Goal: Task Accomplishment & Management: Use online tool/utility

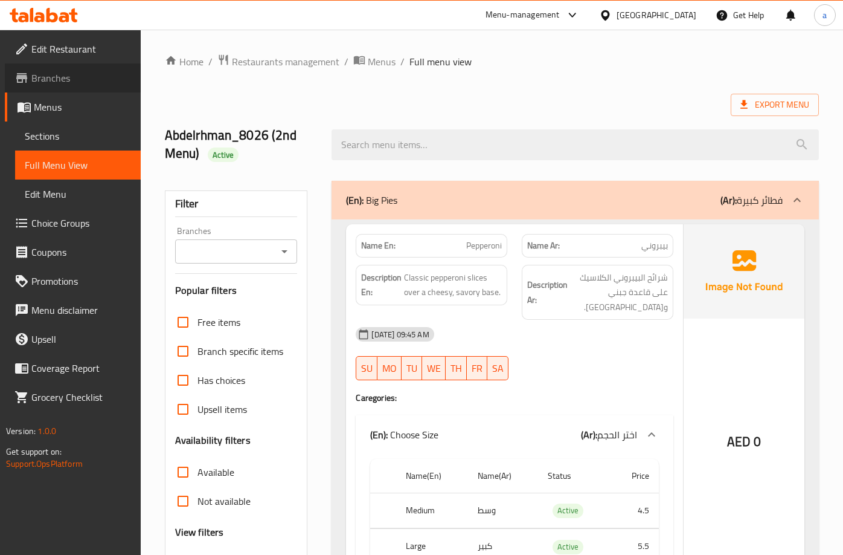
click at [55, 82] on span "Branches" at bounding box center [81, 78] width 100 height 15
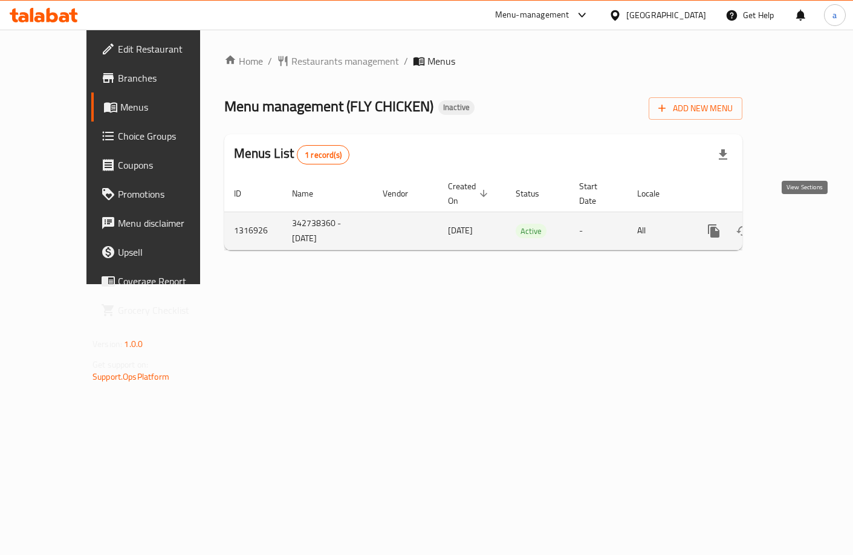
click at [799, 224] on icon "enhanced table" at bounding box center [800, 231] width 15 height 15
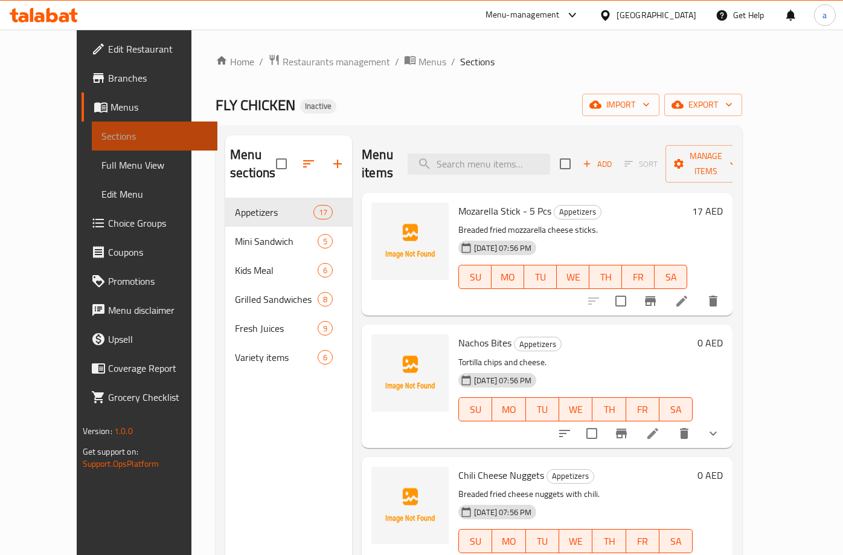
click at [102, 131] on span "Sections" at bounding box center [155, 136] width 106 height 15
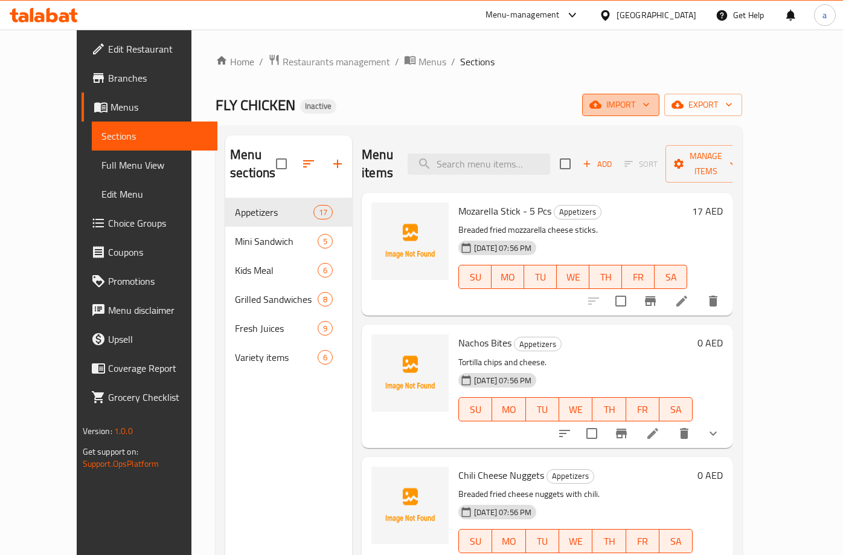
click at [602, 102] on icon "button" at bounding box center [596, 104] width 12 height 12
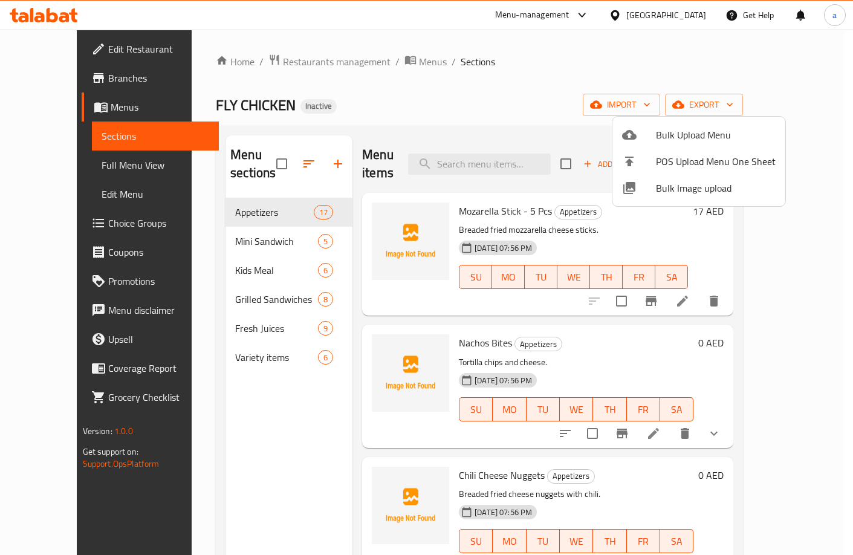
click at [489, 82] on div at bounding box center [426, 277] width 853 height 555
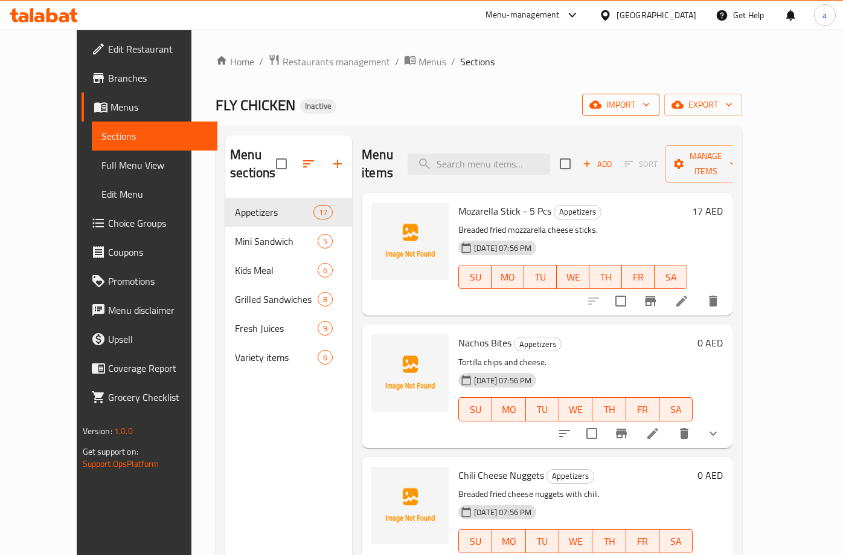
click at [650, 107] on span "import" at bounding box center [621, 104] width 58 height 15
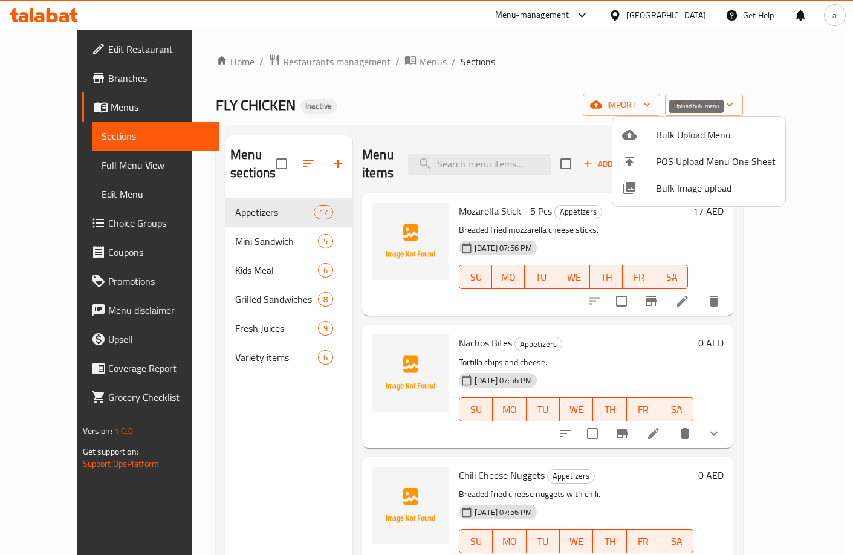
click at [695, 135] on span "Bulk Upload Menu" at bounding box center [716, 134] width 120 height 15
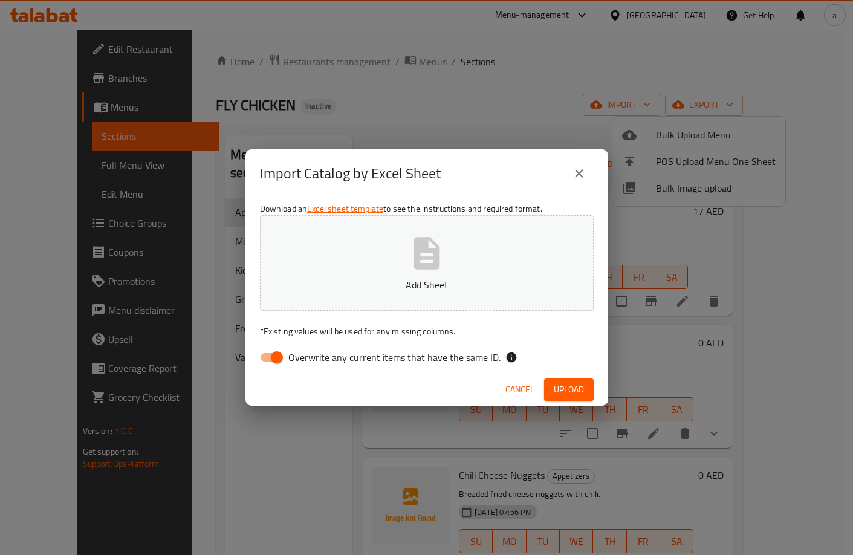
click at [373, 362] on span "Overwrite any current items that have the same ID." at bounding box center [394, 357] width 212 height 15
click at [311, 362] on input "Overwrite any current items that have the same ID." at bounding box center [276, 357] width 69 height 23
checkbox input "false"
click at [394, 279] on p "Add Sheet" at bounding box center [427, 284] width 296 height 15
click at [556, 392] on span "Upload" at bounding box center [568, 389] width 30 height 15
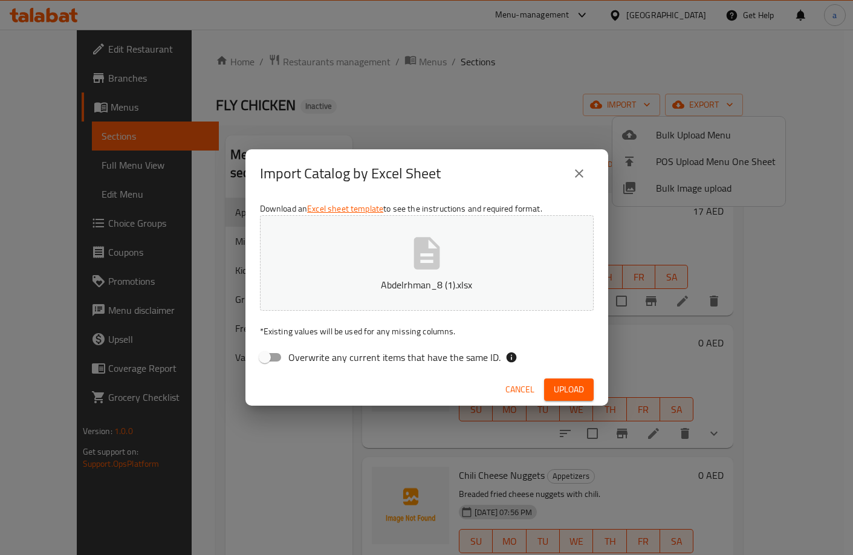
click at [518, 394] on span "Cancel" at bounding box center [519, 389] width 29 height 15
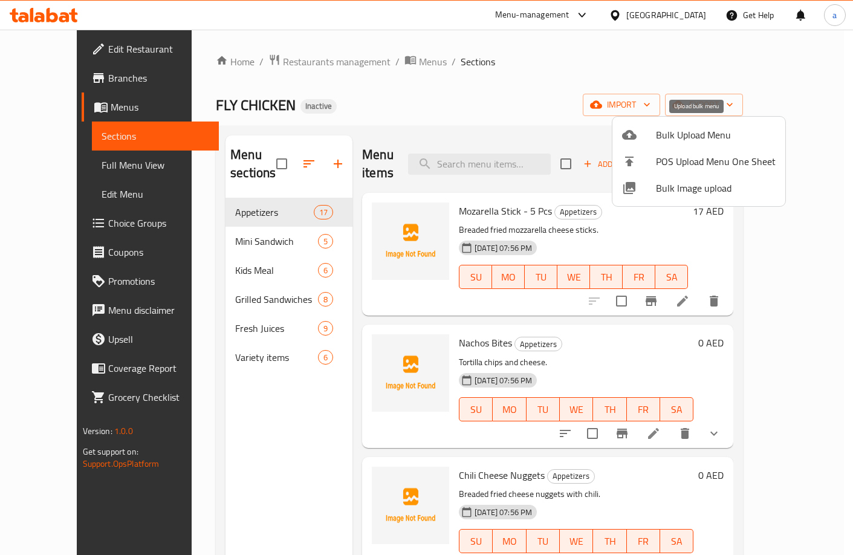
click at [666, 139] on span "Bulk Upload Menu" at bounding box center [716, 134] width 120 height 15
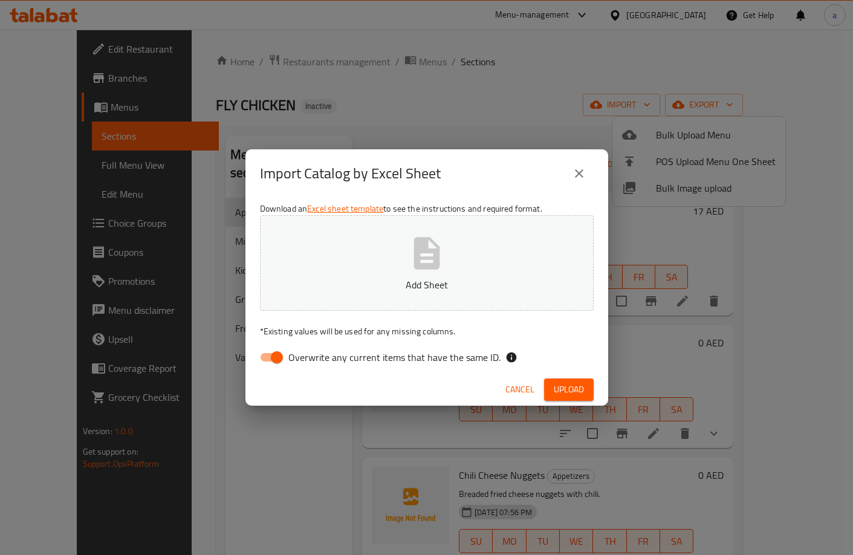
click at [386, 368] on label "Overwrite any current items that have the same ID." at bounding box center [376, 357] width 247 height 23
click at [311, 368] on input "Overwrite any current items that have the same ID." at bounding box center [276, 357] width 69 height 23
checkbox input "false"
click at [566, 387] on span "Upload" at bounding box center [568, 389] width 30 height 15
click at [459, 251] on button "Abdelrhman_8 (2).xlsx" at bounding box center [427, 262] width 334 height 95
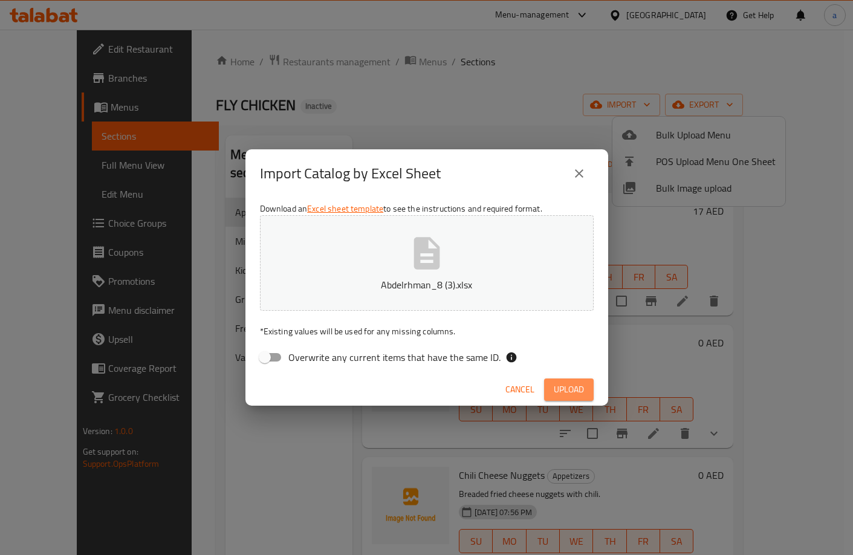
click at [564, 385] on span "Upload" at bounding box center [568, 389] width 30 height 15
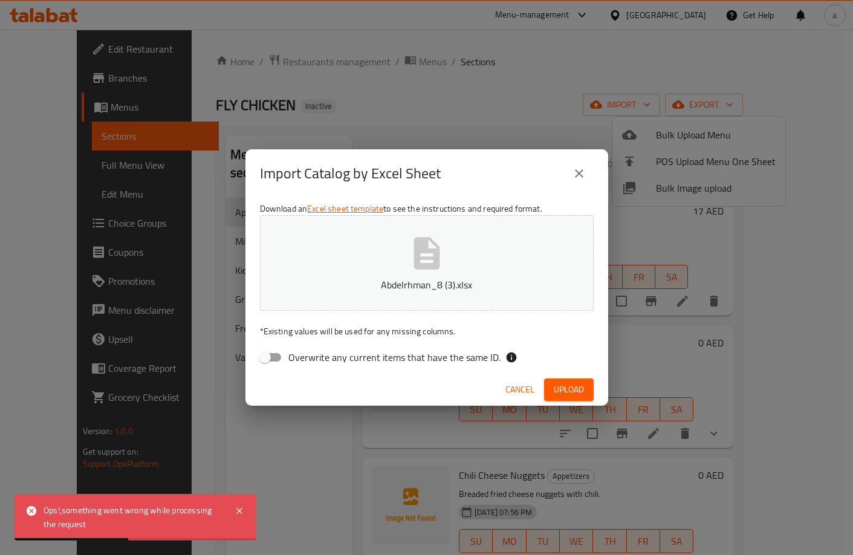
click at [525, 391] on span "Cancel" at bounding box center [519, 389] width 29 height 15
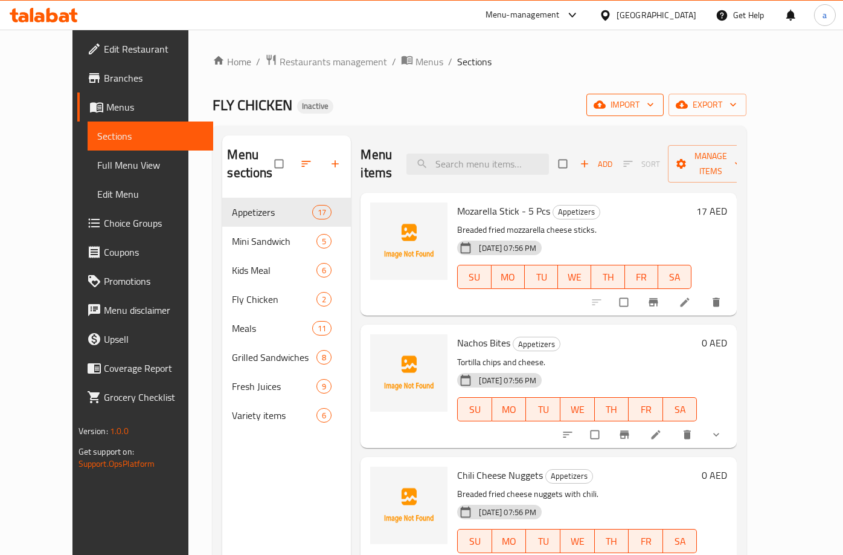
click at [654, 97] on span "import" at bounding box center [625, 104] width 58 height 15
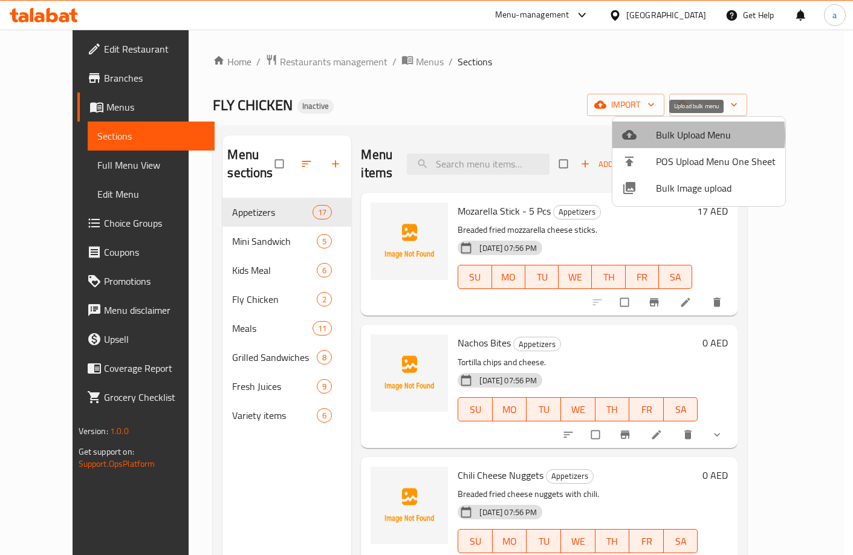
click at [680, 135] on span "Bulk Upload Menu" at bounding box center [716, 134] width 120 height 15
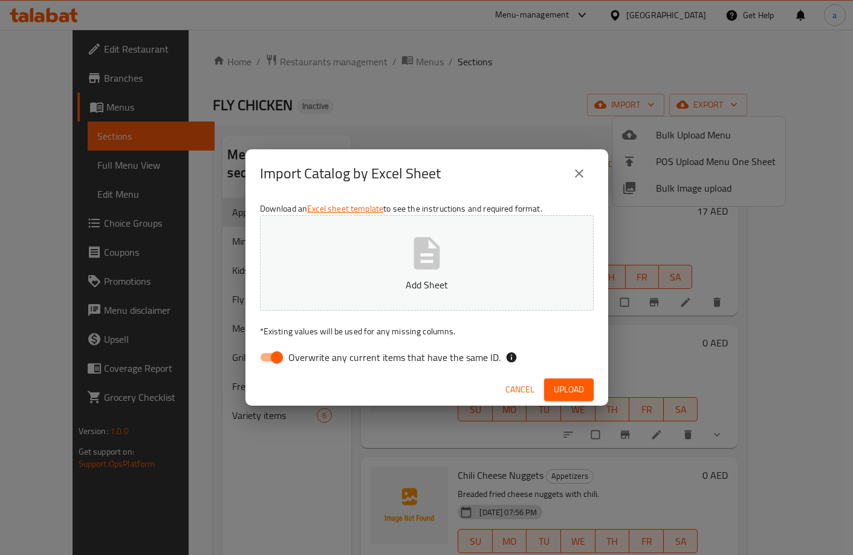
click at [404, 361] on span "Overwrite any current items that have the same ID." at bounding box center [394, 357] width 212 height 15
click at [311, 361] on input "Overwrite any current items that have the same ID." at bounding box center [276, 357] width 69 height 23
checkbox input "false"
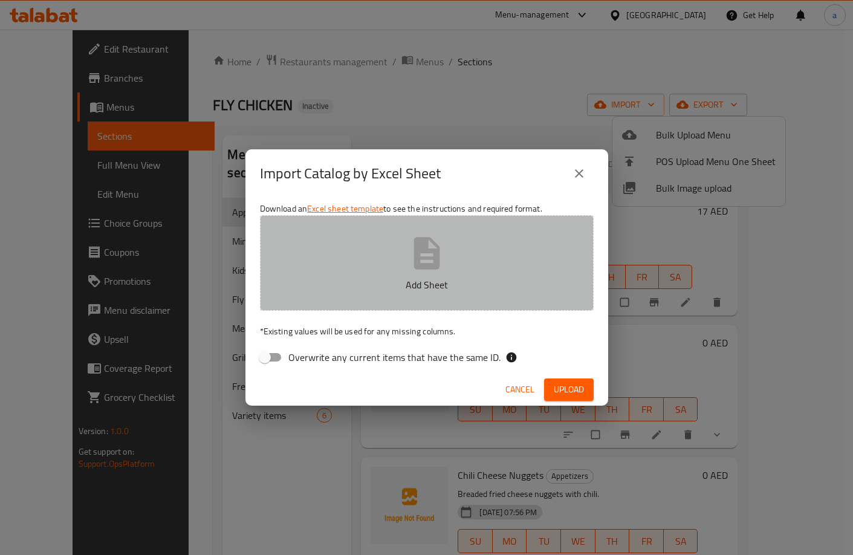
click at [442, 271] on icon "button" at bounding box center [426, 253] width 39 height 39
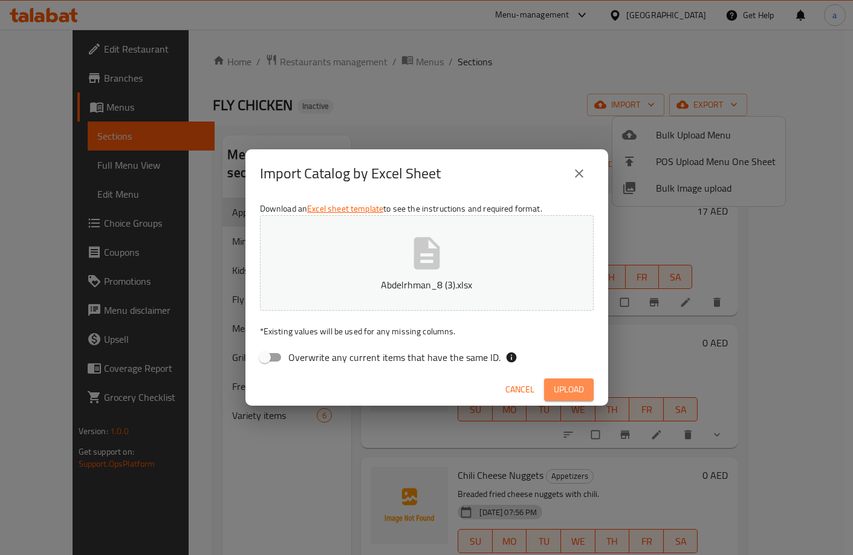
click at [551, 386] on button "Upload" at bounding box center [569, 389] width 50 height 22
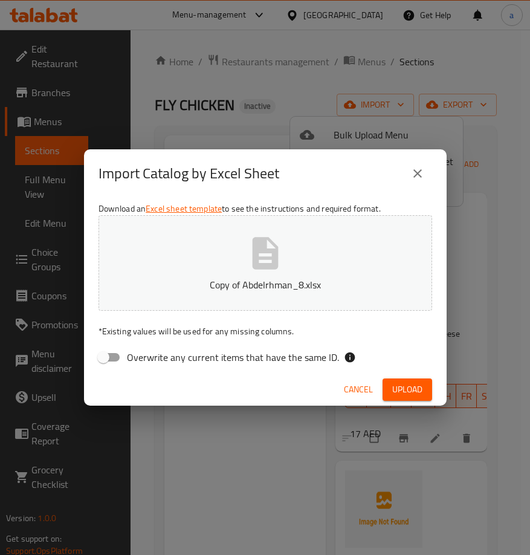
click at [410, 390] on span "Upload" at bounding box center [407, 389] width 30 height 15
click at [404, 382] on span "Upload" at bounding box center [407, 389] width 30 height 15
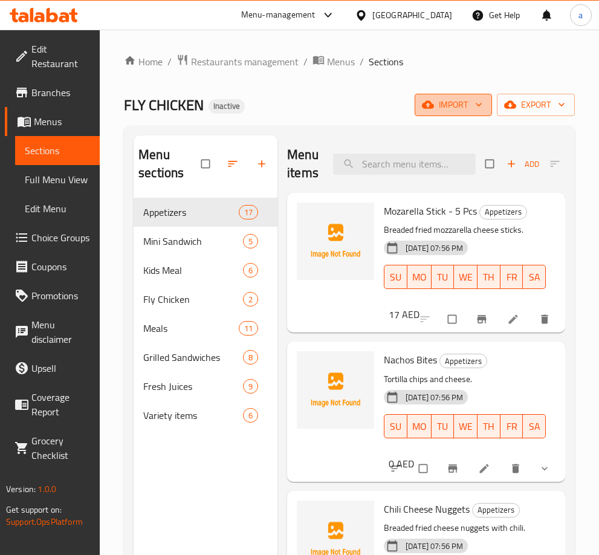
click at [441, 107] on span "import" at bounding box center [453, 104] width 58 height 15
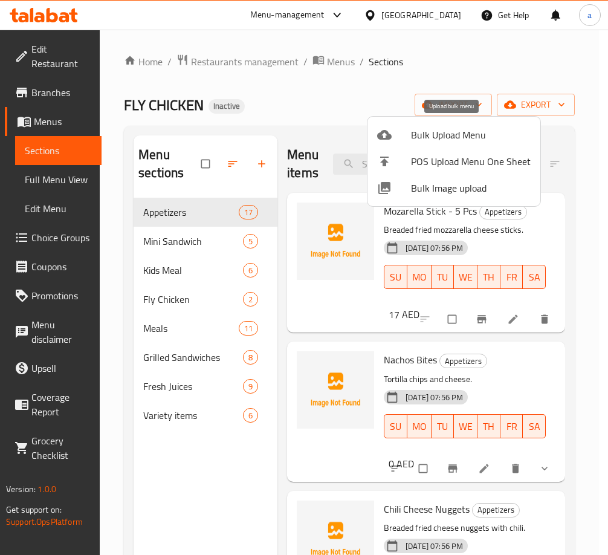
click at [434, 141] on span "Bulk Upload Menu" at bounding box center [471, 134] width 120 height 15
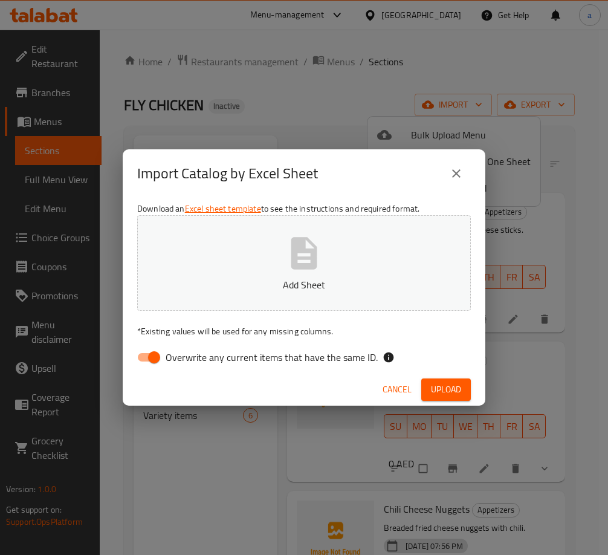
click at [253, 359] on span "Overwrite any current items that have the same ID." at bounding box center [272, 357] width 212 height 15
click at [189, 359] on input "Overwrite any current items that have the same ID." at bounding box center [154, 357] width 69 height 23
checkbox input "false"
click at [443, 392] on span "Upload" at bounding box center [446, 389] width 30 height 15
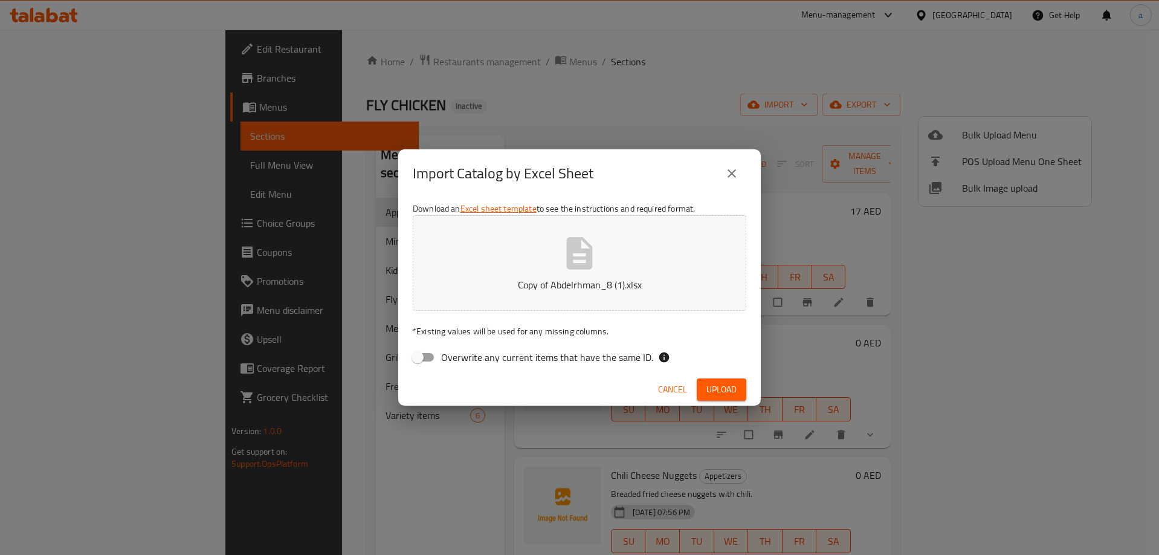
click at [607, 169] on icon "close" at bounding box center [731, 173] width 15 height 15
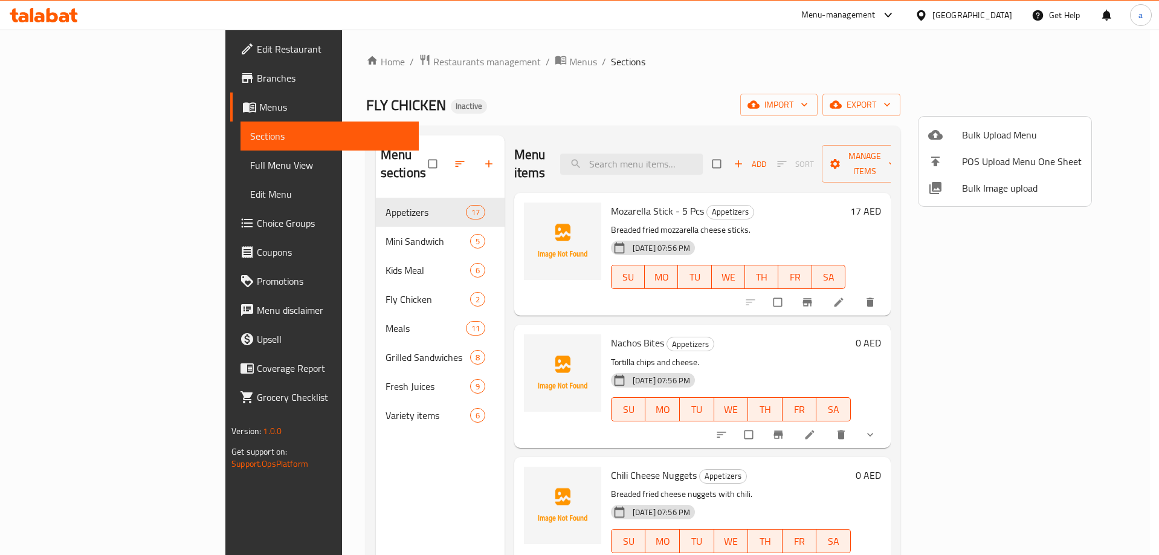
click at [607, 102] on div at bounding box center [579, 277] width 1159 height 555
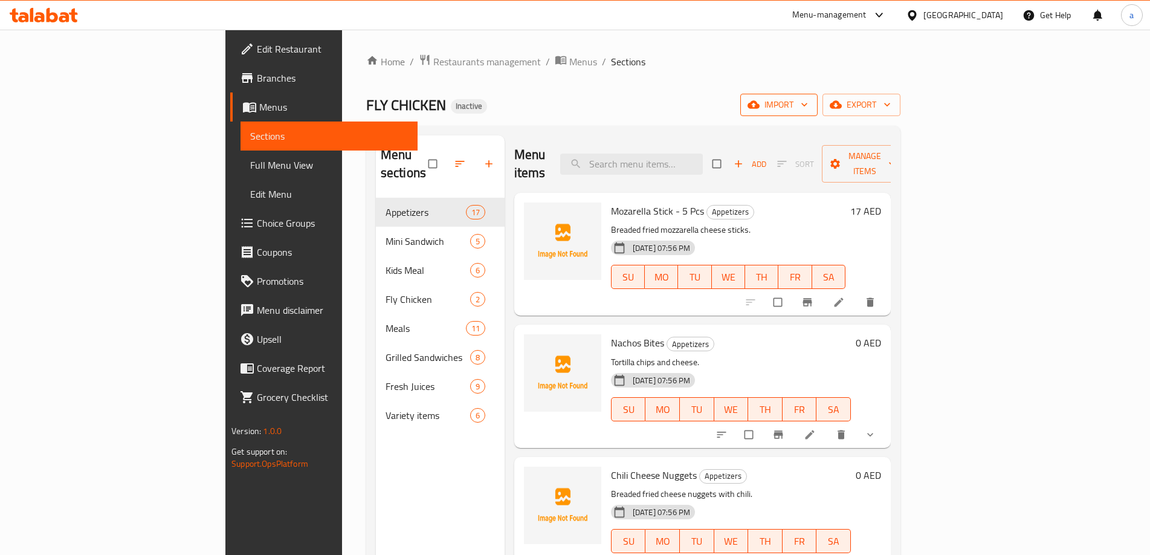
click at [607, 108] on span "import" at bounding box center [779, 104] width 58 height 15
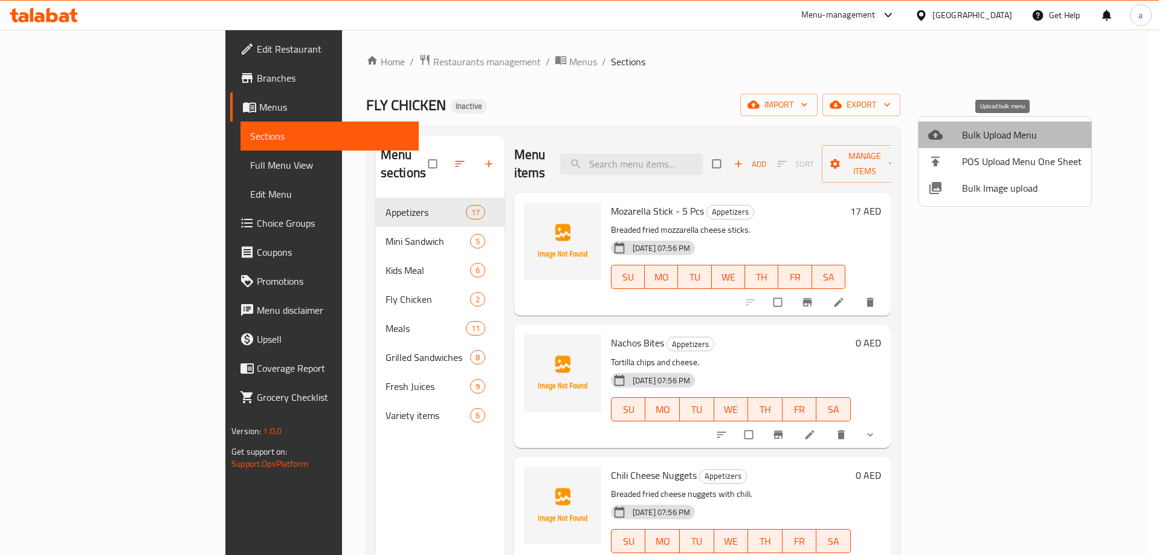
click at [607, 140] on span "Bulk Upload Menu" at bounding box center [1022, 134] width 120 height 15
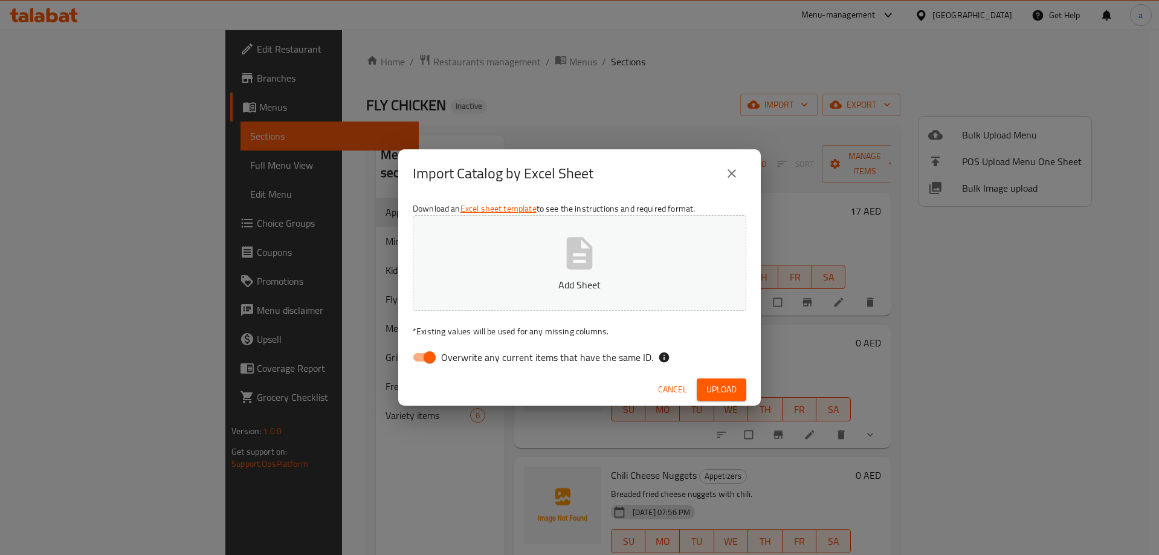
click at [481, 363] on span "Overwrite any current items that have the same ID." at bounding box center [547, 357] width 212 height 15
click at [464, 363] on input "Overwrite any current items that have the same ID." at bounding box center [429, 357] width 69 height 23
checkbox input "false"
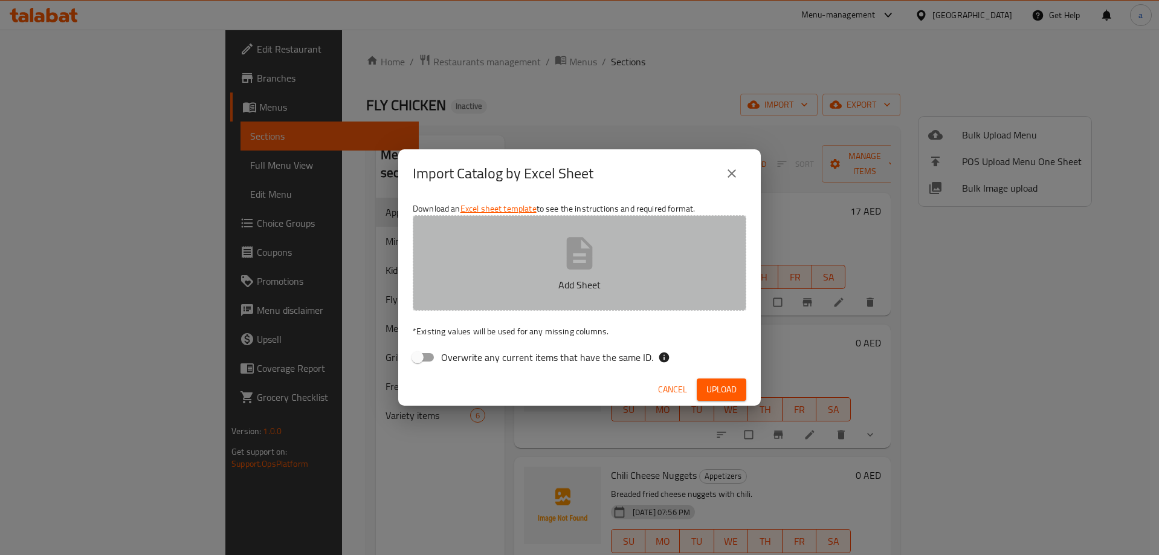
click at [534, 267] on button "Add Sheet" at bounding box center [580, 262] width 334 height 95
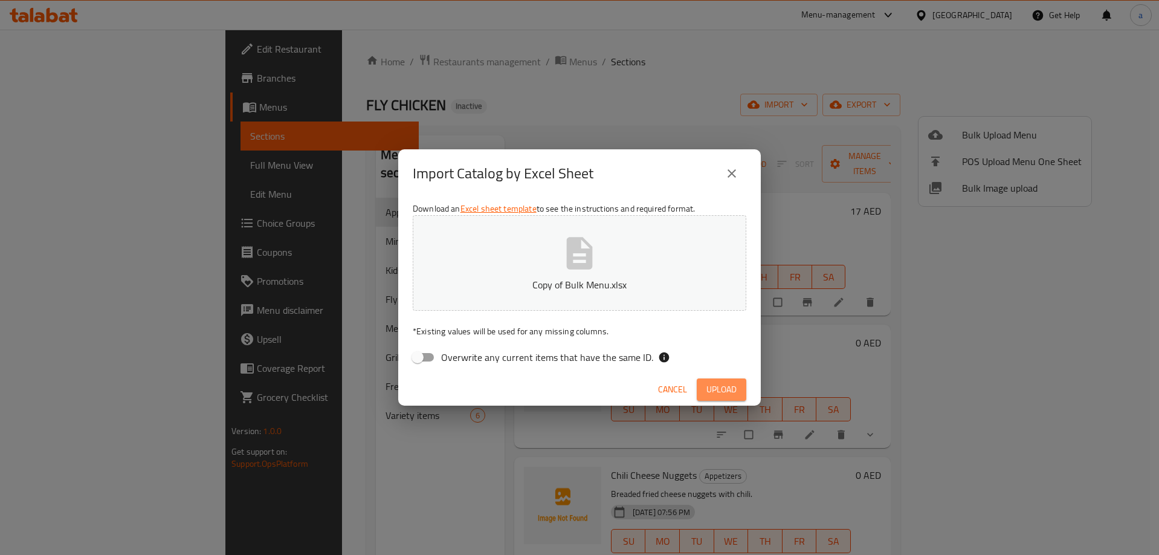
click at [607, 384] on span "Upload" at bounding box center [721, 389] width 30 height 15
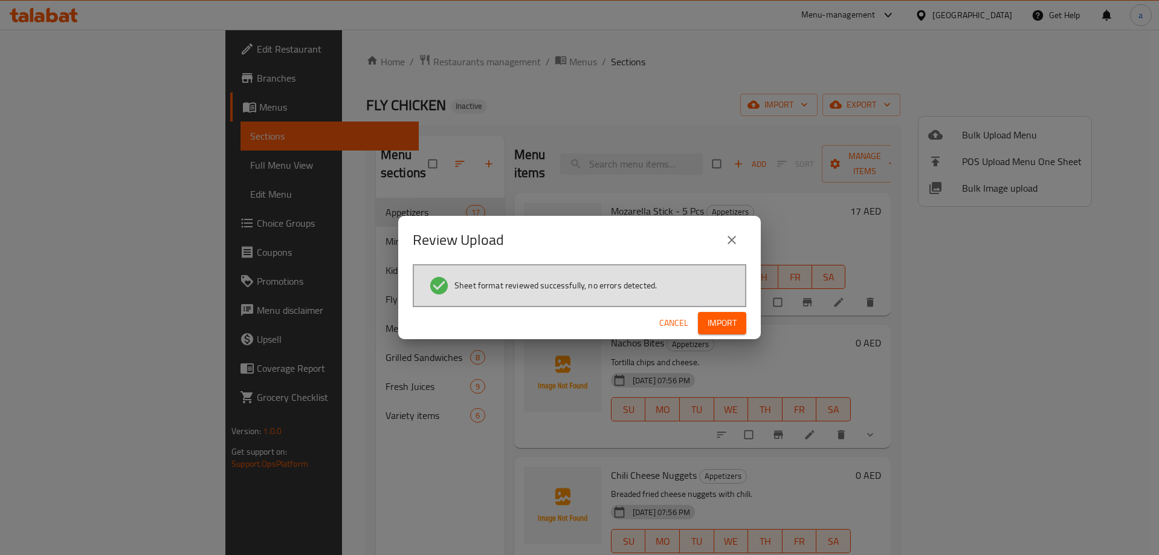
click at [607, 321] on span "Import" at bounding box center [722, 322] width 29 height 15
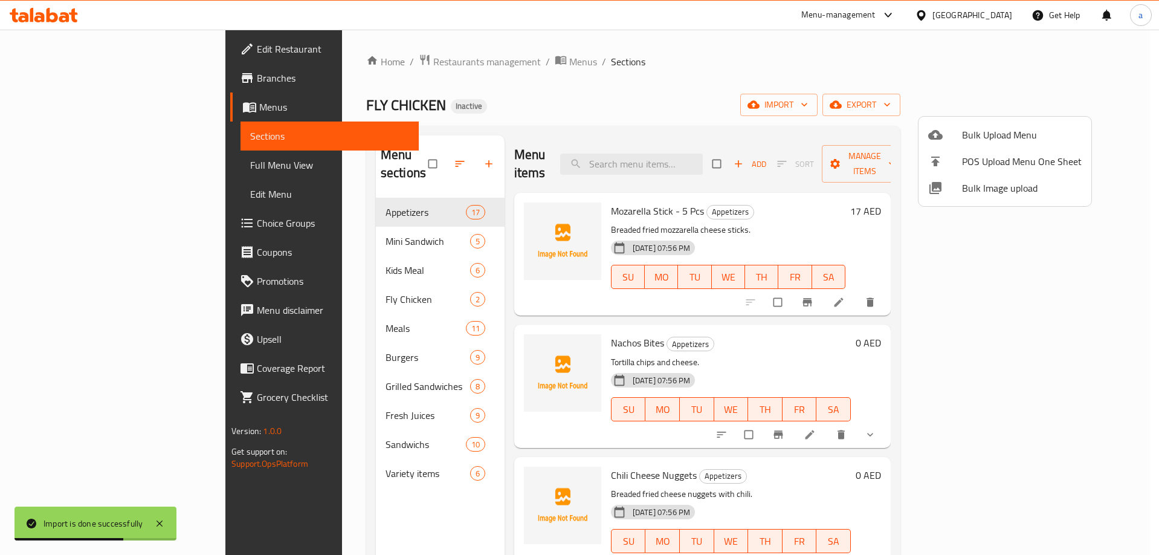
click at [46, 169] on div at bounding box center [579, 277] width 1159 height 555
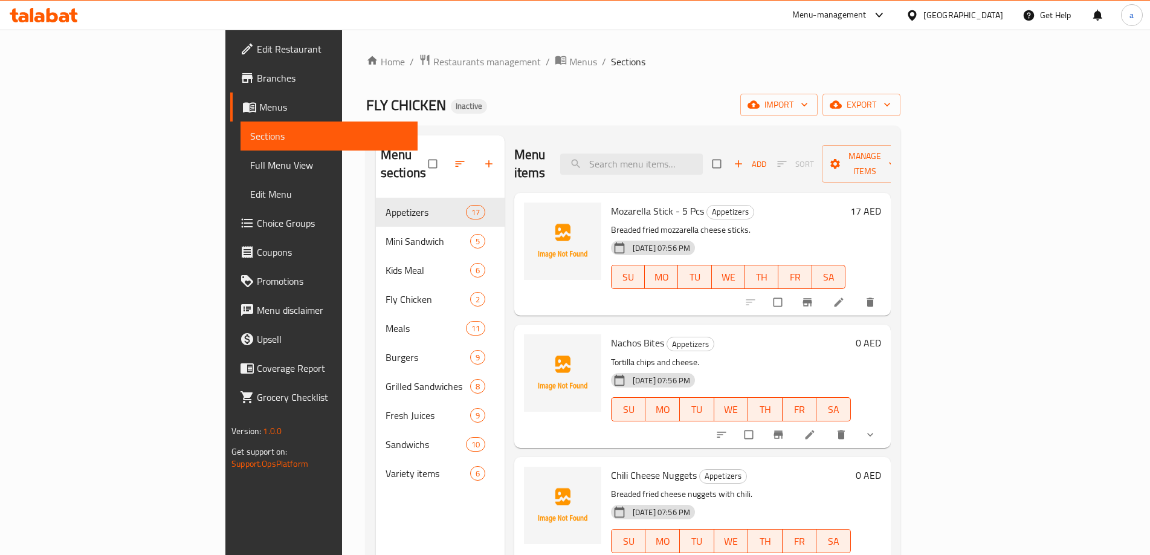
click at [250, 169] on span "Full Menu View" at bounding box center [329, 165] width 158 height 15
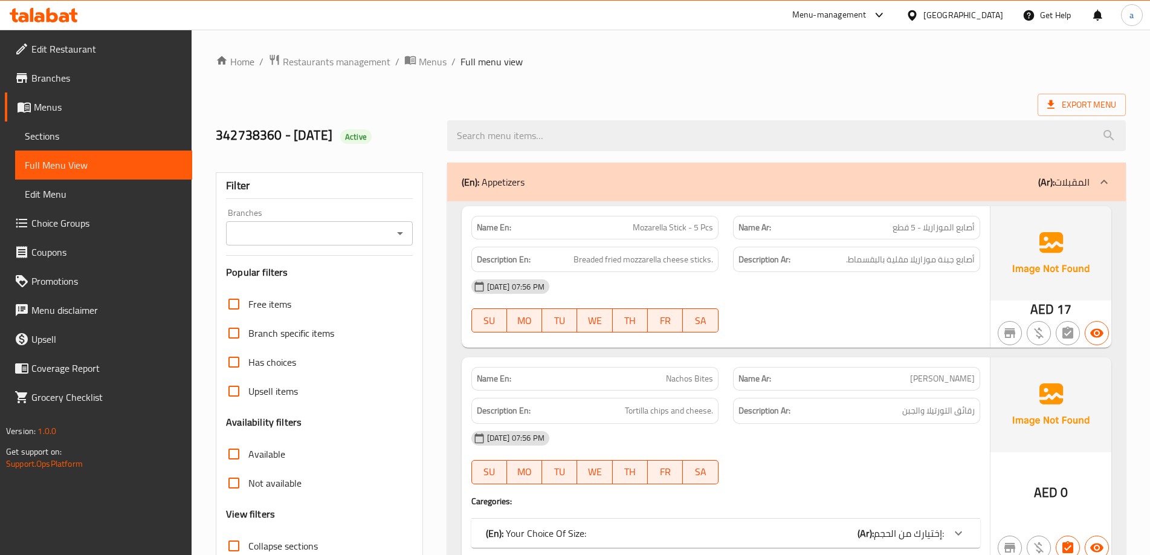
scroll to position [181, 0]
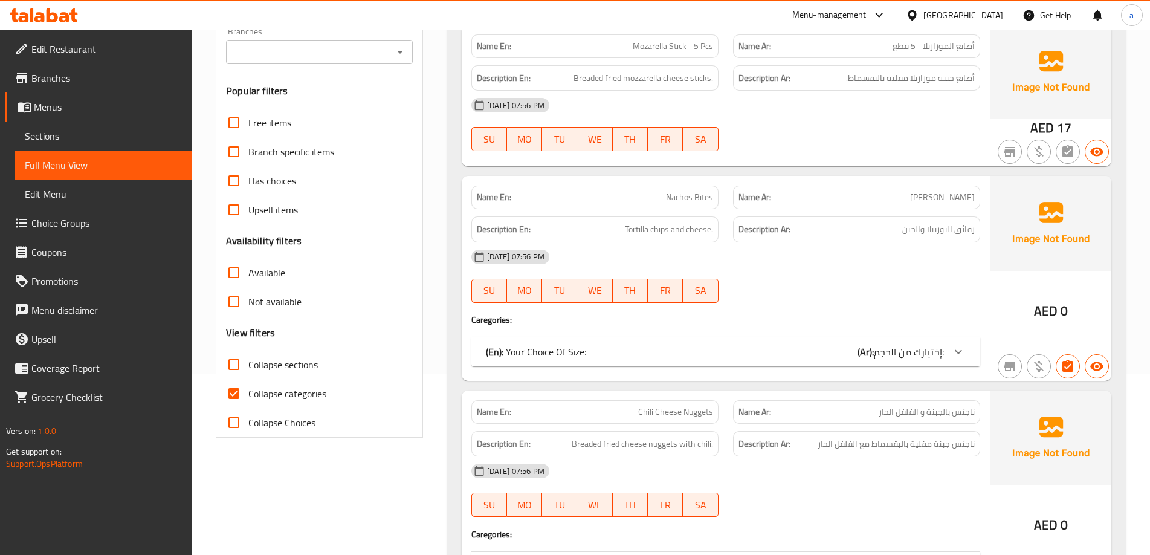
click at [241, 364] on input "Collapse sections" at bounding box center [233, 364] width 29 height 29
checkbox input "true"
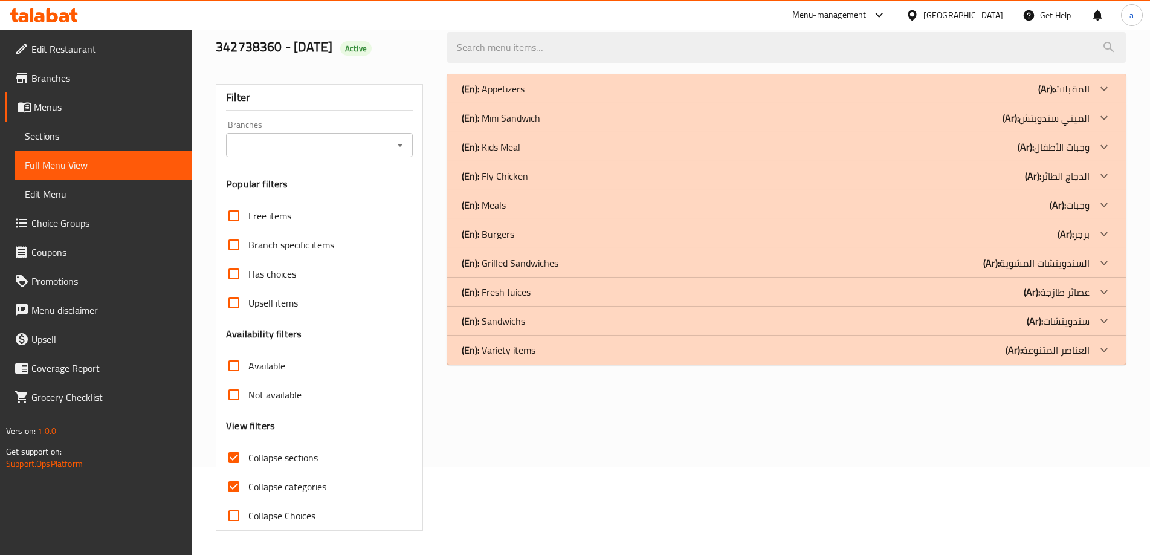
click at [234, 472] on input "Collapse categories" at bounding box center [233, 486] width 29 height 29
checkbox input "false"
click at [518, 319] on p "(En): Sandwichs" at bounding box center [493, 321] width 63 height 15
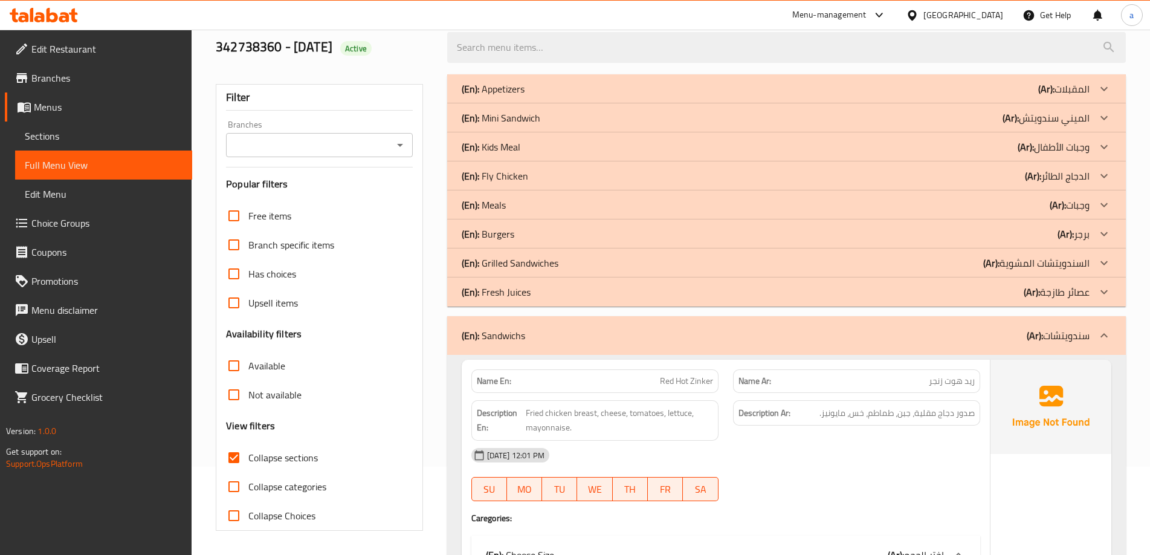
click at [508, 233] on p "(En): Burgers" at bounding box center [488, 234] width 53 height 15
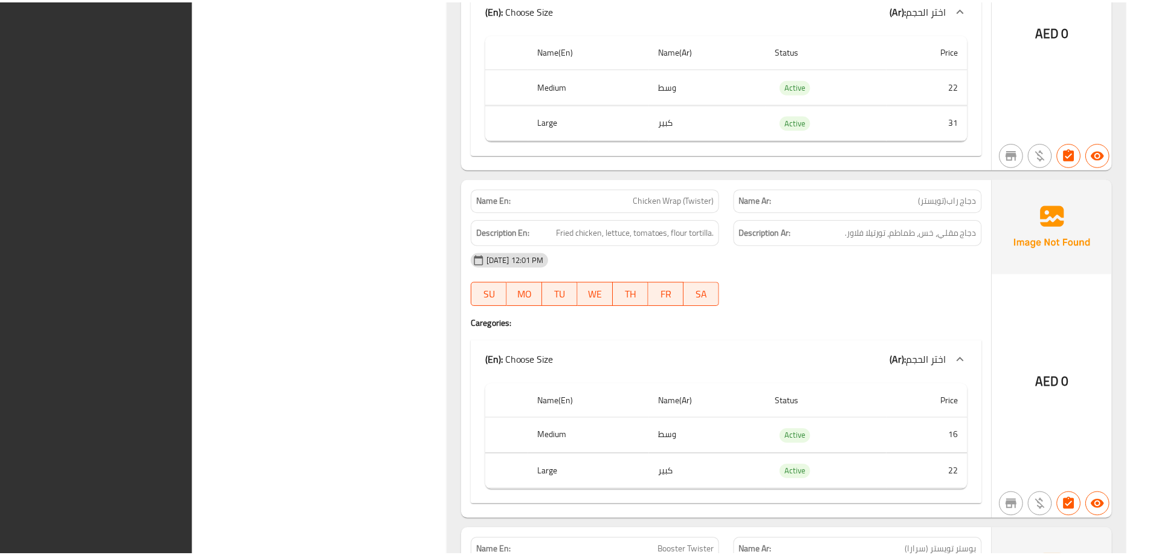
scroll to position [6870, 0]
